Goal: Check status: Check status

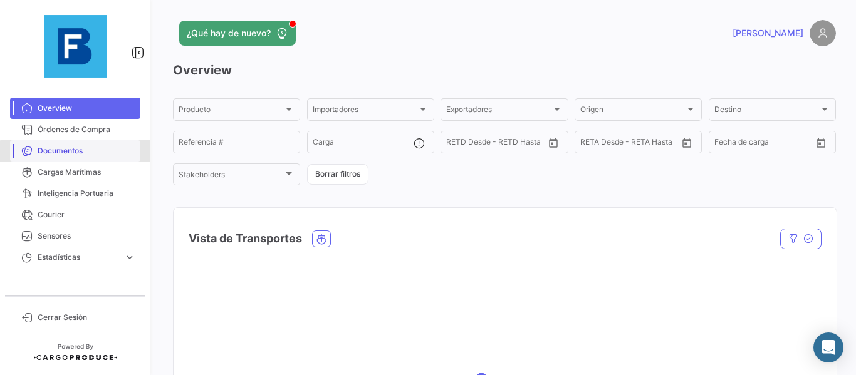
click at [87, 156] on span "Documentos" at bounding box center [87, 150] width 98 height 11
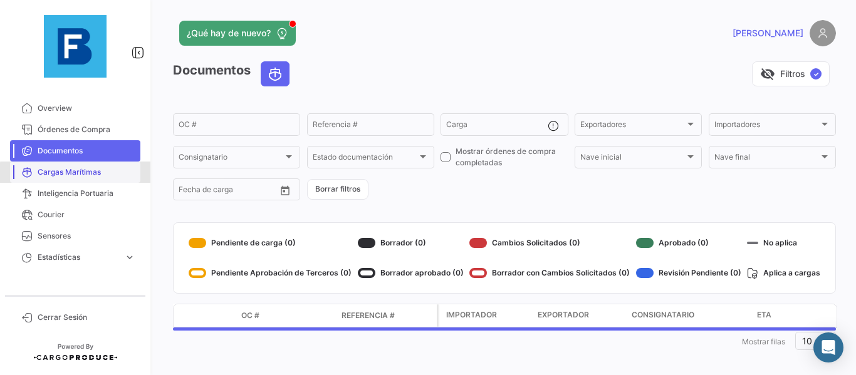
click at [80, 173] on span "Cargas Marítimas" at bounding box center [87, 172] width 98 height 11
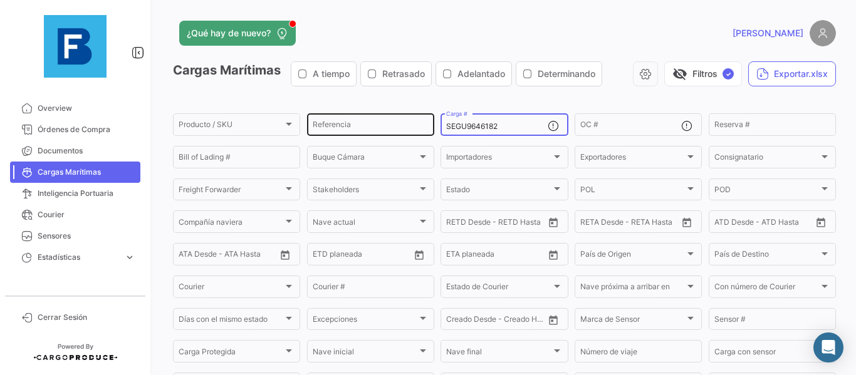
drag, startPoint x: 508, startPoint y: 123, endPoint x: 430, endPoint y: 123, distance: 77.7
click at [0, 0] on div "Producto / SKU Producto / SKU Referencia SEGU9646182 Carga # OC # Reserva # Bil…" at bounding box center [0, 0] width 0 height 0
drag, startPoint x: 508, startPoint y: 123, endPoint x: 374, endPoint y: 125, distance: 134.2
click at [0, 0] on div "Producto / SKU Producto / SKU Referencia MNBU3206236 Carga # OC # Reserva # Bil…" at bounding box center [0, 0] width 0 height 0
paste input "HLBU9343880"
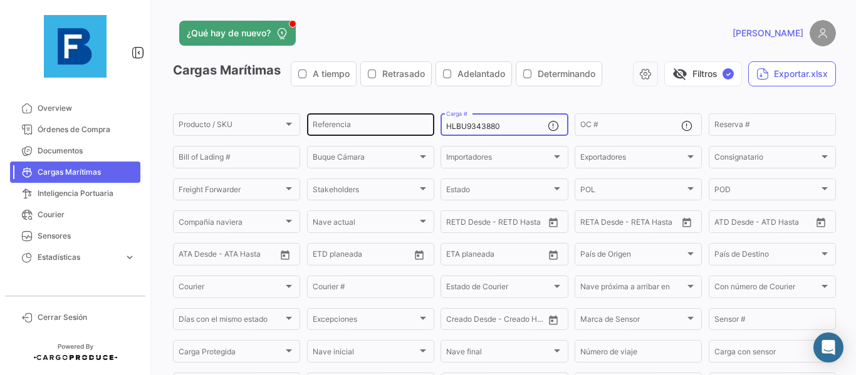
type input "HLBU9343880"
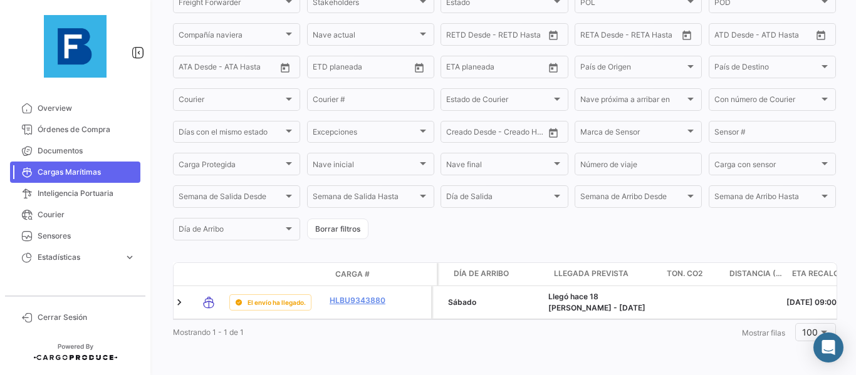
scroll to position [0, 928]
